Goal: Transaction & Acquisition: Subscribe to service/newsletter

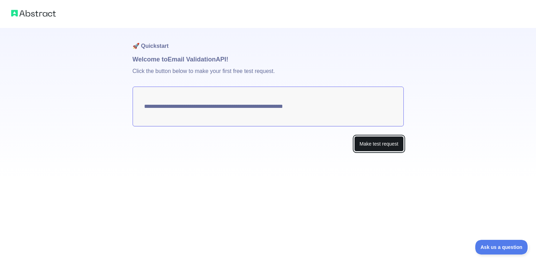
click at [361, 145] on button "Make test request" at bounding box center [379, 144] width 49 height 16
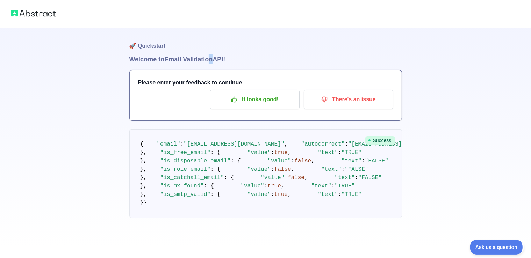
drag, startPoint x: 209, startPoint y: 61, endPoint x: 213, endPoint y: 61, distance: 4.6
click at [213, 61] on h1 "Welcome to Email Validation API!" at bounding box center [265, 59] width 272 height 10
click at [233, 104] on p "It looks good!" at bounding box center [254, 100] width 79 height 12
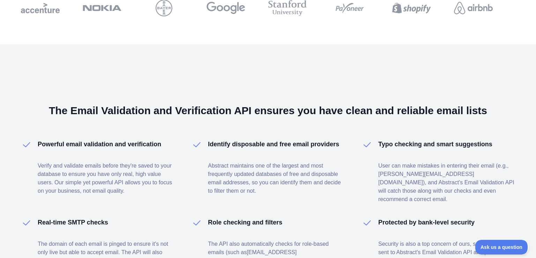
scroll to position [460, 0]
